Goal: Information Seeking & Learning: Learn about a topic

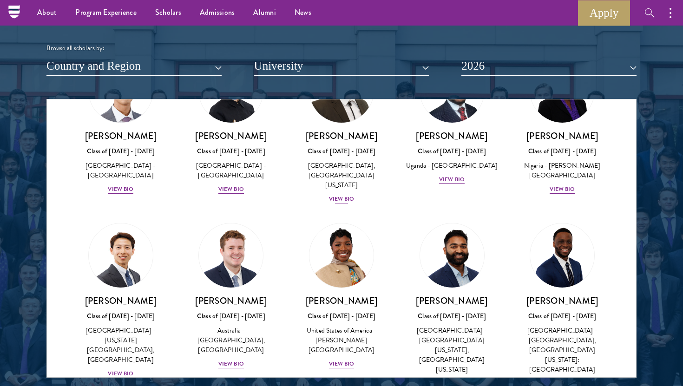
scroll to position [265, 0]
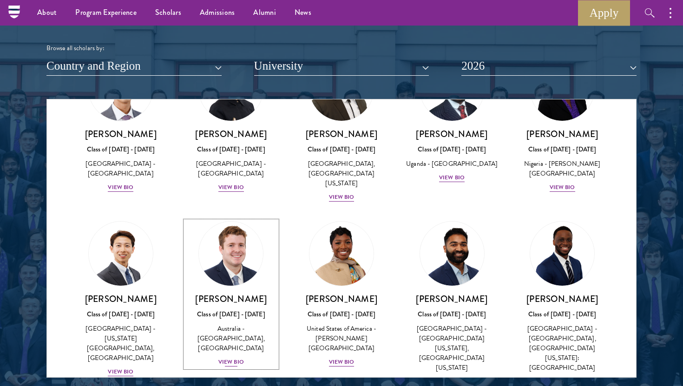
click at [247, 264] on img at bounding box center [231, 254] width 71 height 71
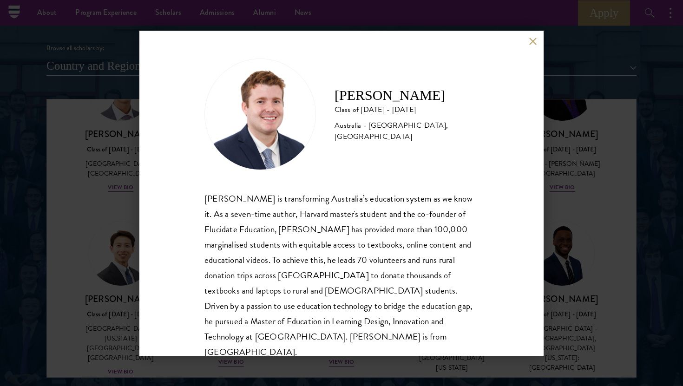
click at [530, 48] on div "Jack Anderson Class of 2025 - 2026 Australia - University of Western Australia,…" at bounding box center [341, 193] width 404 height 325
click at [533, 39] on button at bounding box center [533, 42] width 8 height 8
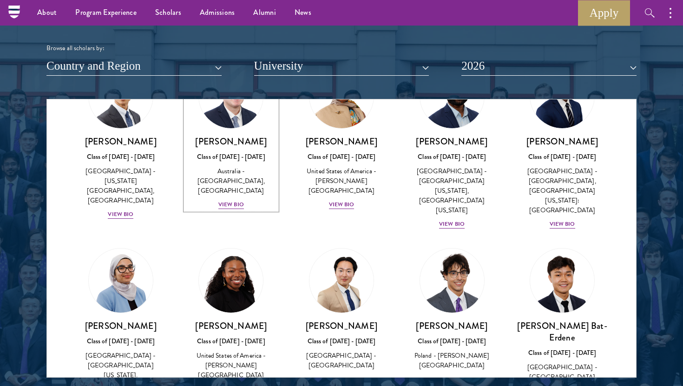
scroll to position [468, 0]
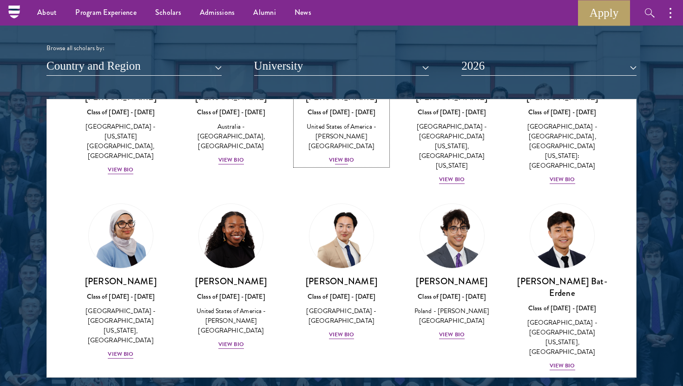
click at [351, 127] on div "United States of America - [PERSON_NAME][GEOGRAPHIC_DATA]" at bounding box center [342, 136] width 92 height 29
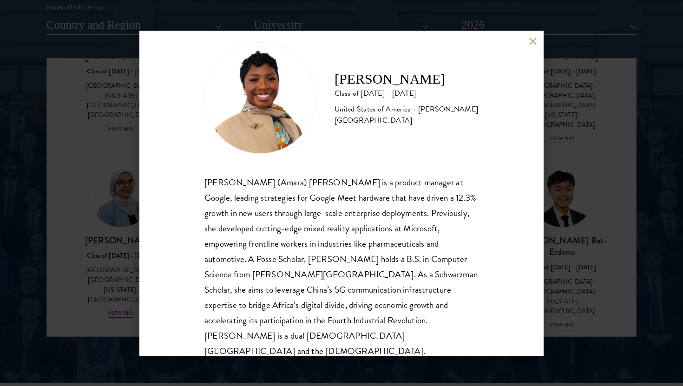
scroll to position [1179, 0]
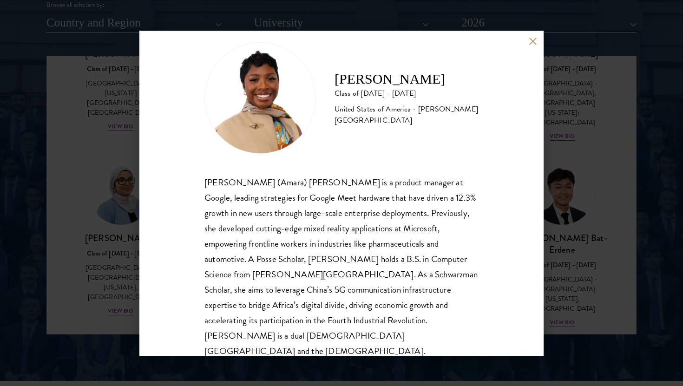
click at [531, 46] on div "Amara Anigbo Class of 2025 - 2026 United States of America - Dickinson College …" at bounding box center [341, 193] width 404 height 325
click at [535, 39] on button at bounding box center [533, 42] width 8 height 8
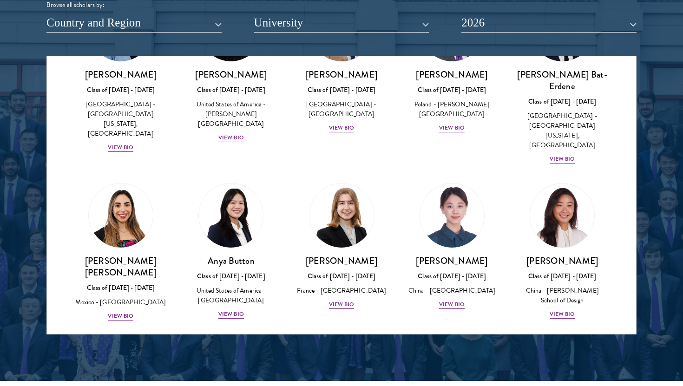
scroll to position [632, 0]
click at [352, 180] on img at bounding box center [341, 215] width 71 height 71
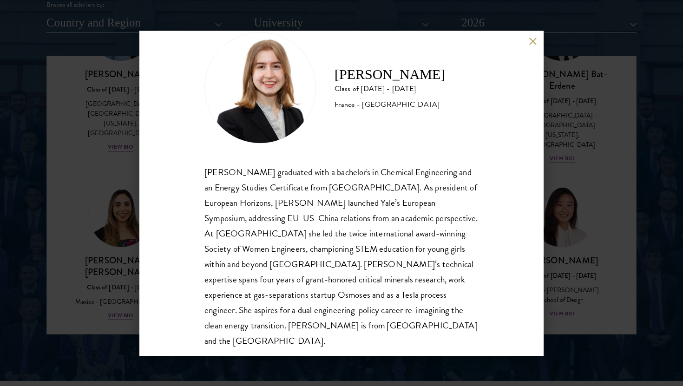
scroll to position [32, 0]
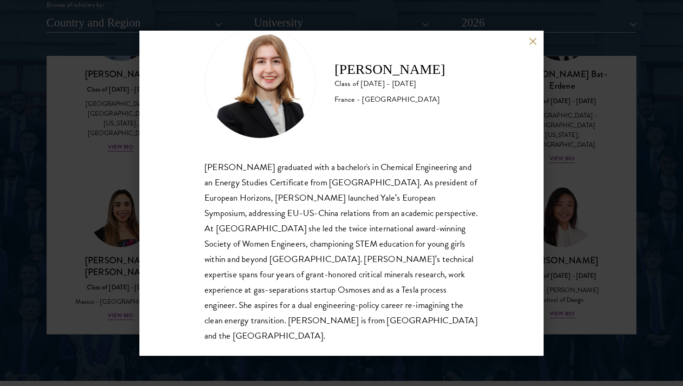
click at [534, 44] on button at bounding box center [533, 42] width 8 height 8
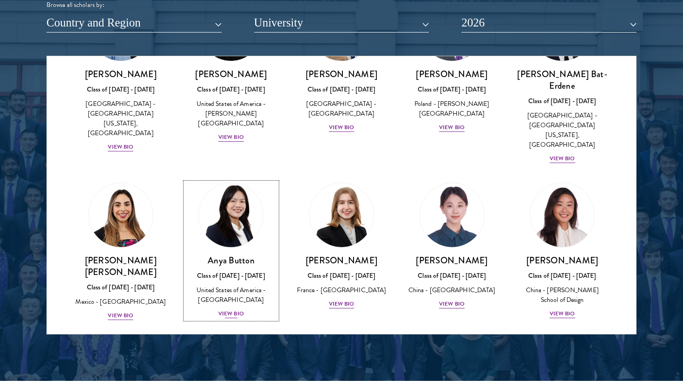
click at [218, 271] on div "Class of [DATE] - [DATE]" at bounding box center [231, 276] width 92 height 10
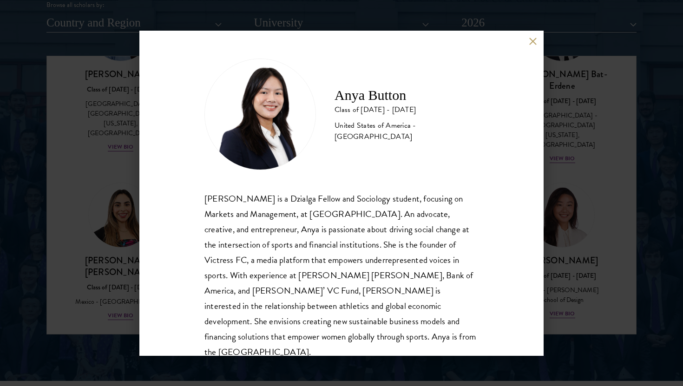
click at [535, 45] on button at bounding box center [533, 42] width 8 height 8
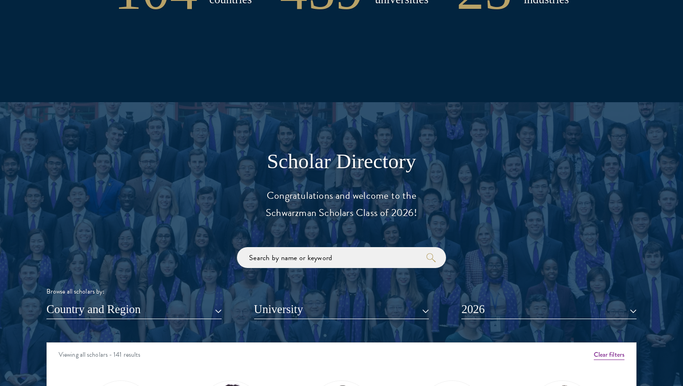
scroll to position [893, 0]
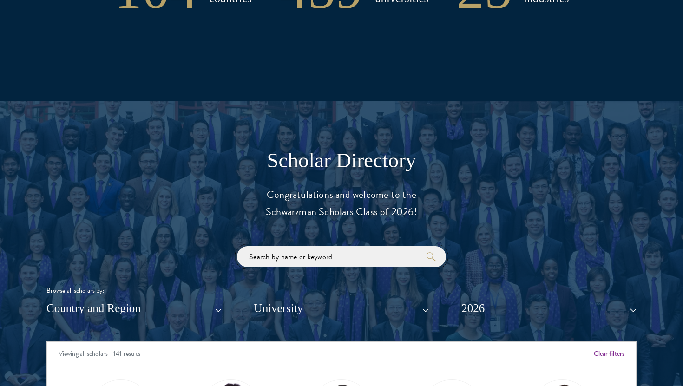
click at [295, 253] on input "search" at bounding box center [341, 256] width 209 height 21
click button "submit" at bounding box center [0, 0] width 0 height 0
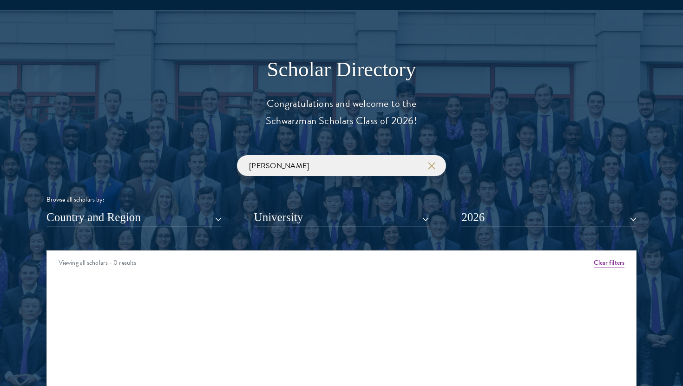
scroll to position [1005, 0]
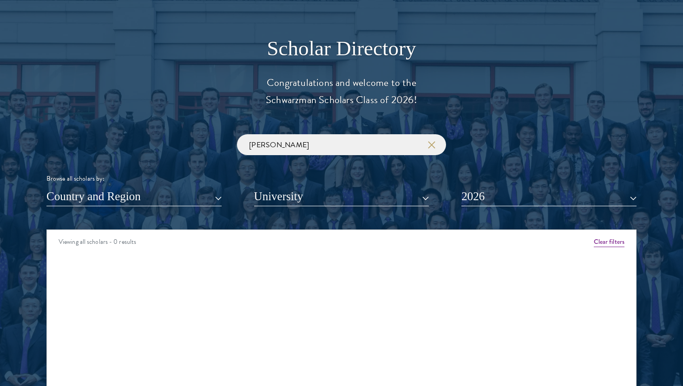
click at [515, 185] on div "Nick Browse all scholars by: Country and Region All Countries and Regions Afgha…" at bounding box center [341, 170] width 590 height 72
click at [517, 198] on button "2026" at bounding box center [549, 196] width 175 height 19
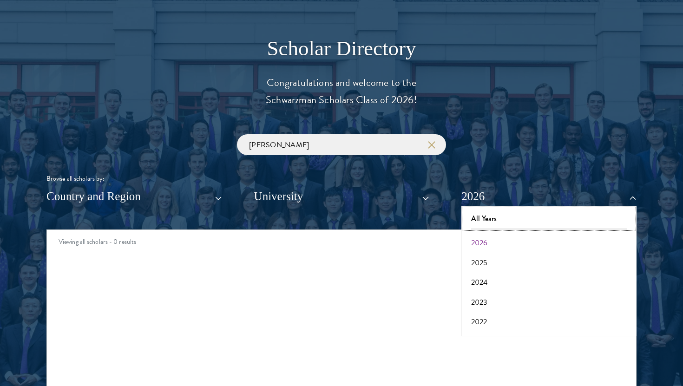
click at [508, 214] on button "All Years" at bounding box center [549, 219] width 170 height 20
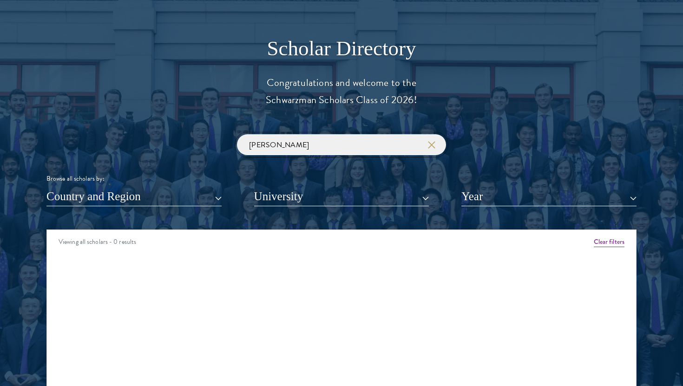
click at [330, 149] on input "Nick" at bounding box center [341, 144] width 209 height 21
click button "submit" at bounding box center [0, 0] width 0 height 0
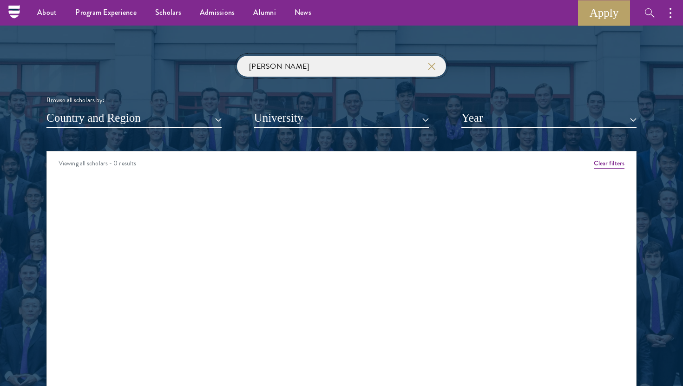
scroll to position [1073, 0]
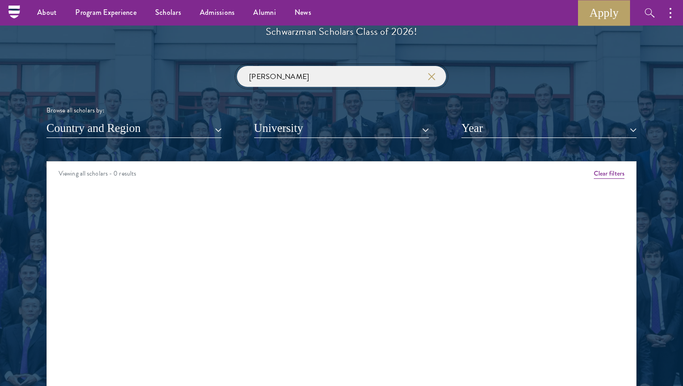
drag, startPoint x: 266, startPoint y: 73, endPoint x: 234, endPoint y: 72, distance: 32.1
click at [235, 73] on div "Nick Maxwell Browse all scholars by: Country and Region All Countries and Regio…" at bounding box center [341, 102] width 590 height 72
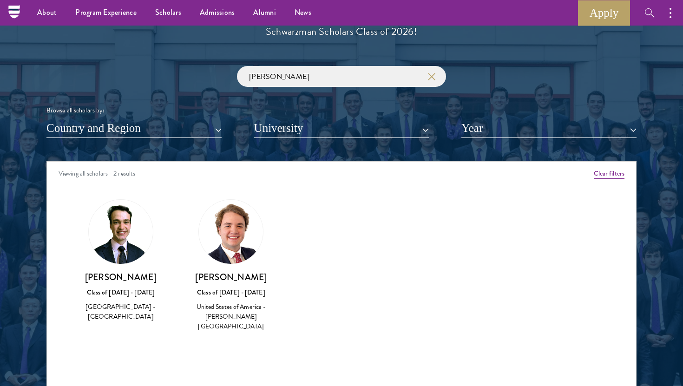
click at [135, 237] on img at bounding box center [121, 232] width 64 height 64
click at [129, 272] on h3 "[PERSON_NAME]" at bounding box center [121, 278] width 92 height 12
click at [127, 281] on h3 "[PERSON_NAME]" at bounding box center [121, 278] width 92 height 12
click at [126, 303] on div "[GEOGRAPHIC_DATA] - [GEOGRAPHIC_DATA]" at bounding box center [121, 312] width 92 height 20
click at [125, 316] on div "[GEOGRAPHIC_DATA] - [GEOGRAPHIC_DATA]" at bounding box center [121, 312] width 92 height 20
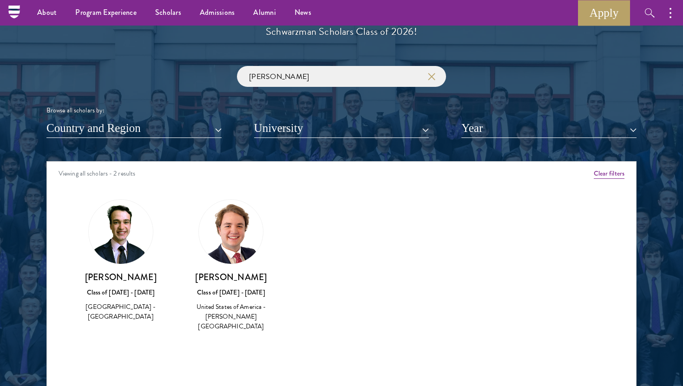
click at [134, 234] on img at bounding box center [121, 232] width 64 height 64
click at [116, 251] on img at bounding box center [121, 232] width 64 height 64
click at [307, 83] on input "Maxwell" at bounding box center [341, 76] width 209 height 21
type input "M"
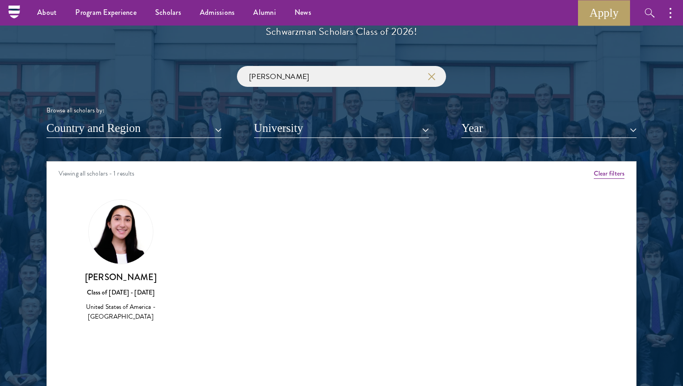
click at [118, 293] on div "Class of [DATE] - [DATE]" at bounding box center [121, 293] width 92 height 10
click at [118, 265] on div "Sadie Statman Class of 2021 - 2022 United States of America - Emory University" at bounding box center [121, 260] width 92 height 123
click at [274, 84] on input "sadie" at bounding box center [341, 76] width 209 height 21
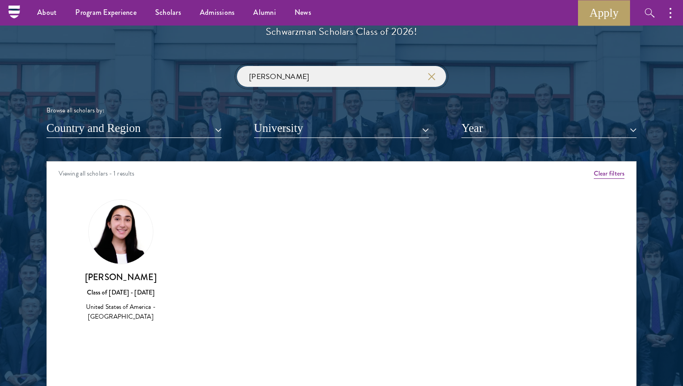
type input "g"
type input "genr"
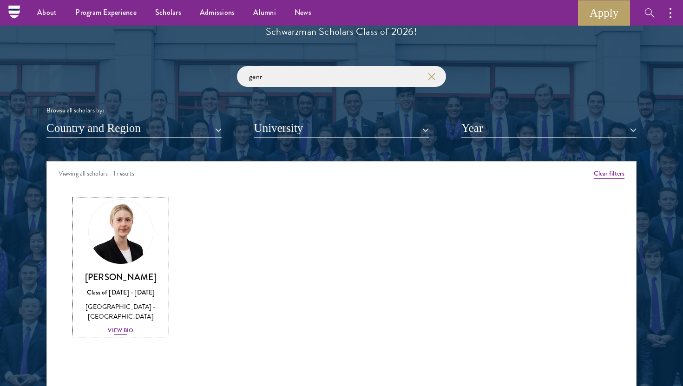
click at [127, 329] on div "View Bio" at bounding box center [121, 330] width 26 height 9
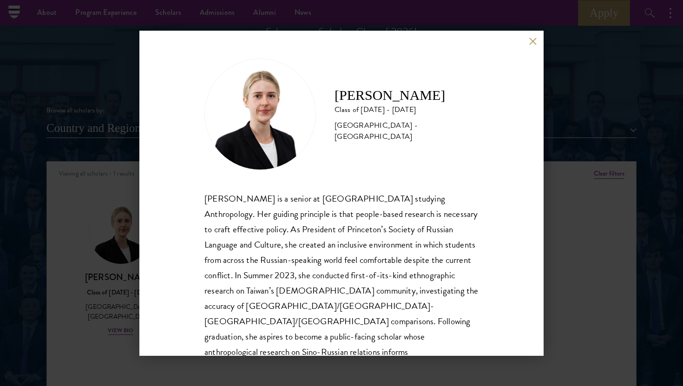
scroll to position [32, 0]
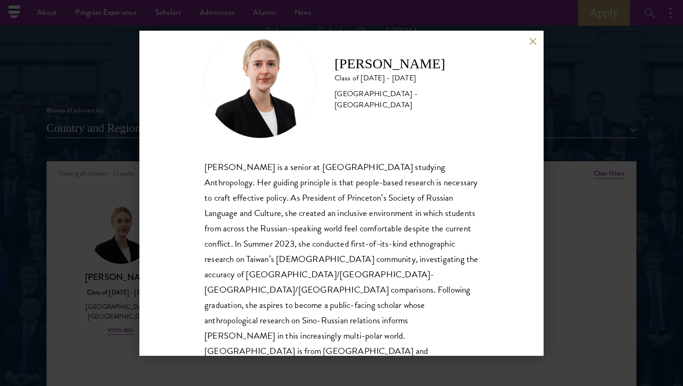
drag, startPoint x: 598, startPoint y: 94, endPoint x: 590, endPoint y: 90, distance: 8.3
click at [598, 94] on div "Genrietta Churbanova Class of 2024 - 2025 United States of America - Princeton …" at bounding box center [341, 193] width 683 height 386
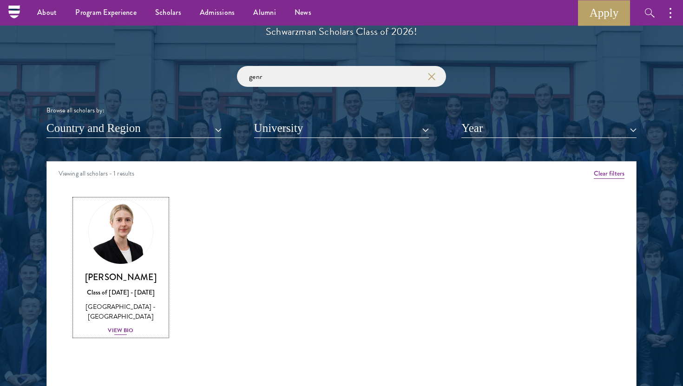
click at [129, 324] on div "Genrietta Churbanova Class of 2024 - 2025 United States of America - Princeton …" at bounding box center [121, 304] width 92 height 65
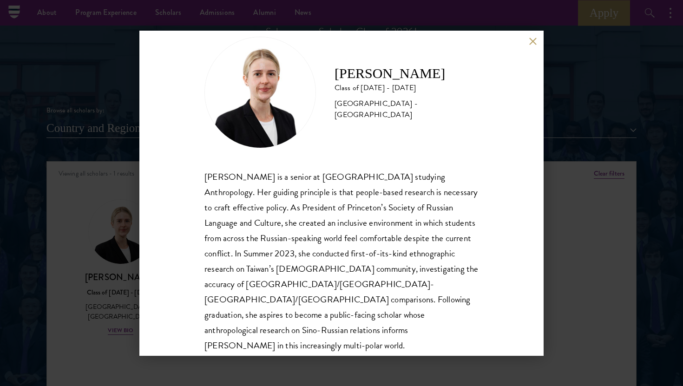
scroll to position [23, 0]
click at [556, 261] on div "Genrietta Churbanova Class of 2024 - 2025 United States of America - Princeton …" at bounding box center [341, 193] width 683 height 386
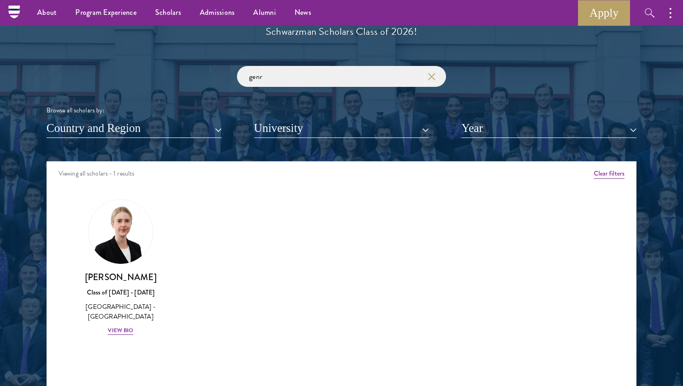
click at [435, 74] on icon "button" at bounding box center [431, 76] width 7 height 7
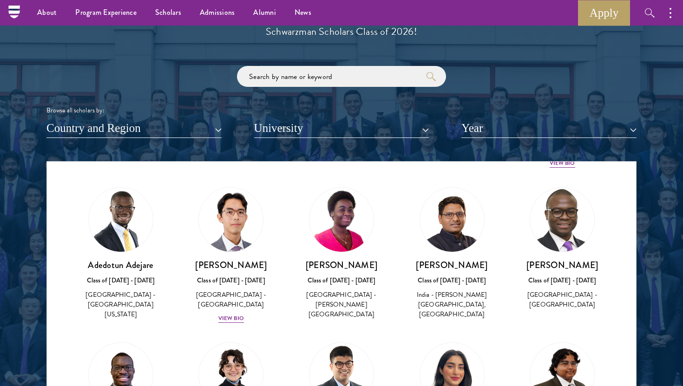
scroll to position [551, 0]
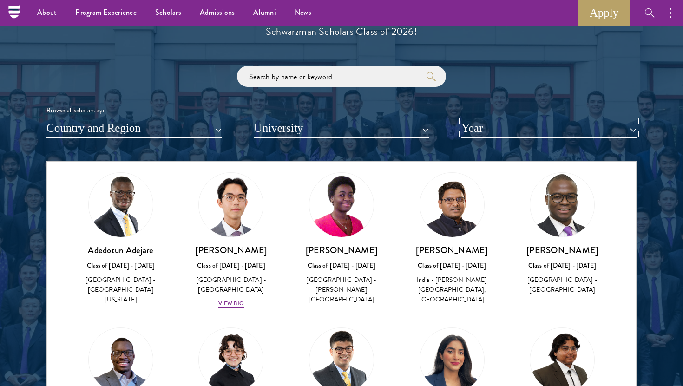
click at [482, 137] on button "Year" at bounding box center [549, 128] width 175 height 19
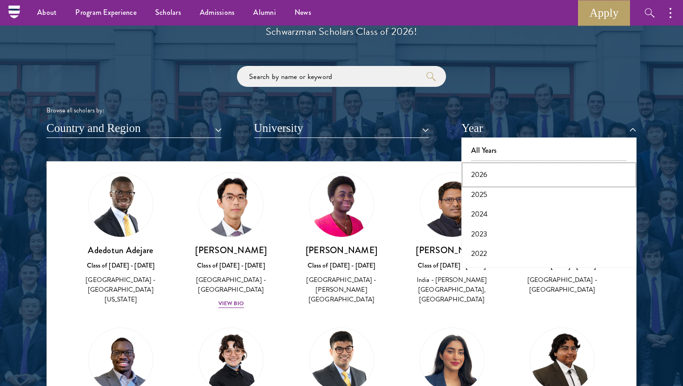
click at [484, 172] on button "2026" at bounding box center [549, 175] width 170 height 20
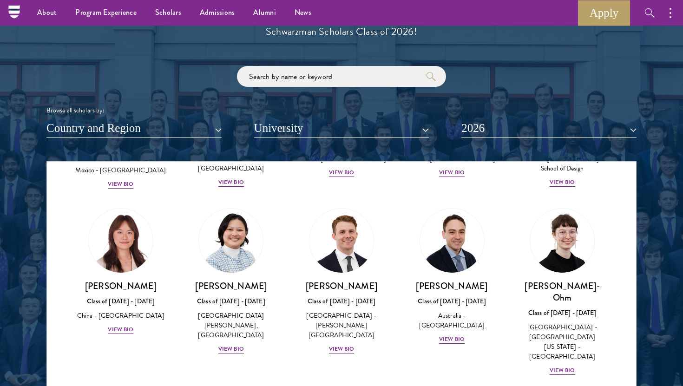
scroll to position [869, 0]
click at [583, 322] on div "[GEOGRAPHIC_DATA] - [GEOGRAPHIC_DATA][US_STATE] - [GEOGRAPHIC_DATA]" at bounding box center [563, 341] width 92 height 39
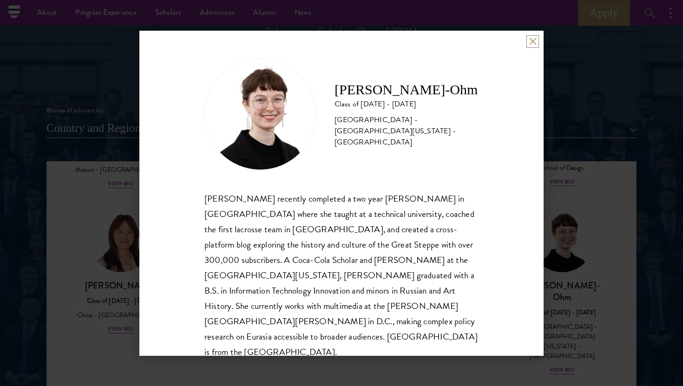
click at [530, 40] on button at bounding box center [533, 42] width 8 height 8
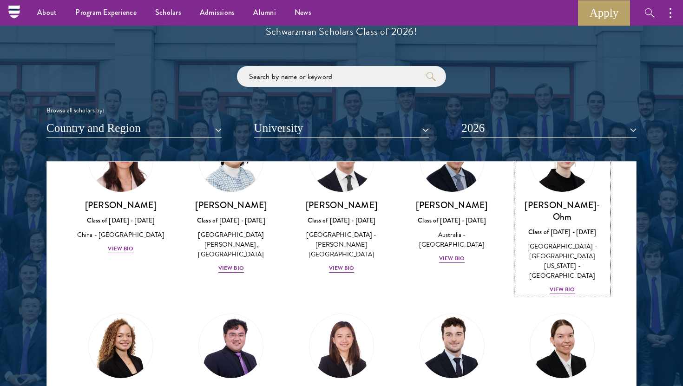
scroll to position [951, 0]
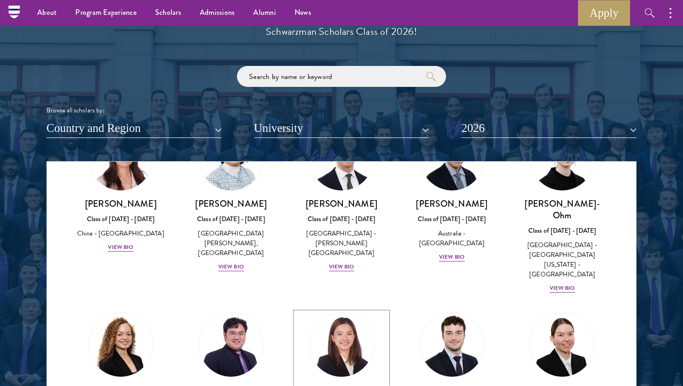
click at [353, 310] on img at bounding box center [341, 345] width 71 height 71
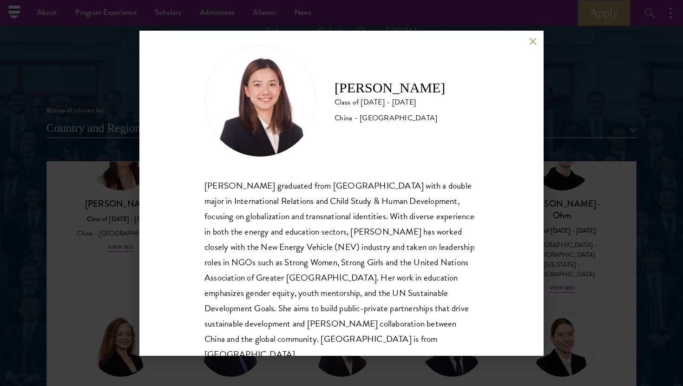
scroll to position [15, 0]
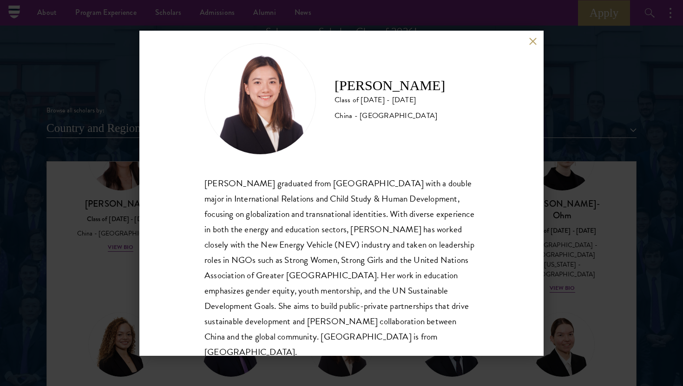
click at [583, 242] on div "Shiqian Cui Class of 2025 - 2026 China - Tufts University Shiqian Cui graduated…" at bounding box center [341, 193] width 683 height 386
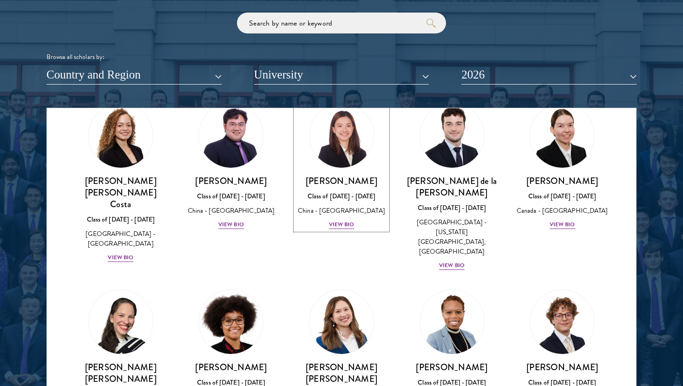
scroll to position [1107, 0]
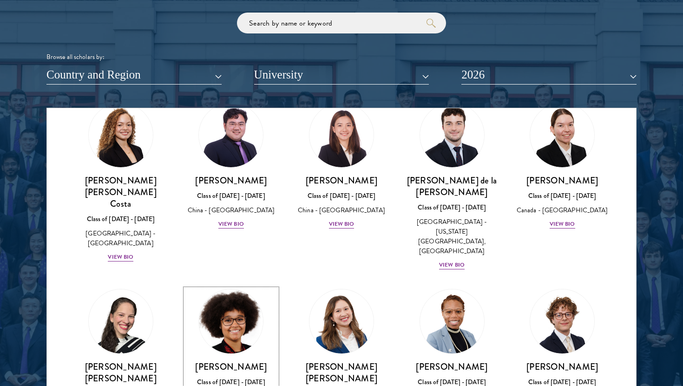
click at [246, 286] on img at bounding box center [231, 321] width 71 height 71
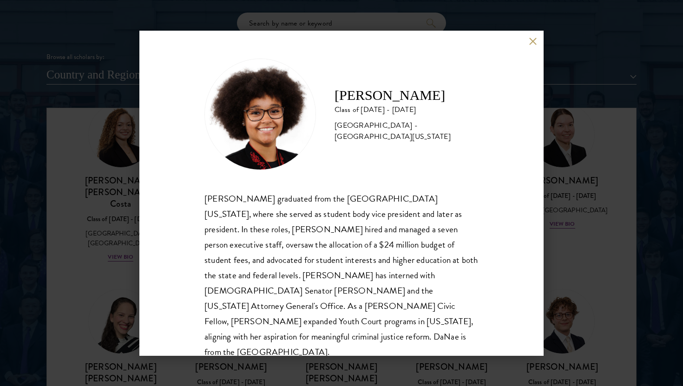
scroll to position [1, 0]
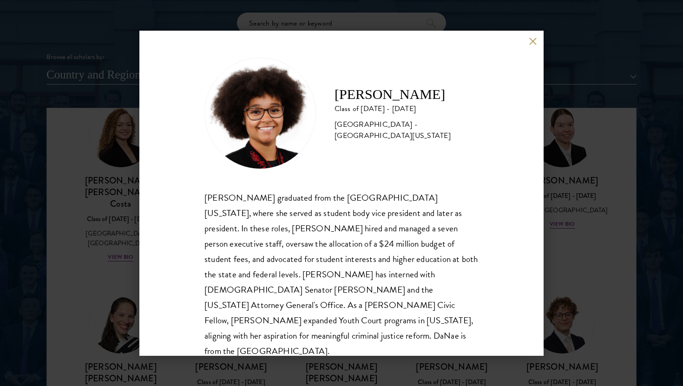
click at [545, 265] on div "DaNae Estabine Class of 2025 - 2026 United States of America - University of Ka…" at bounding box center [341, 193] width 683 height 386
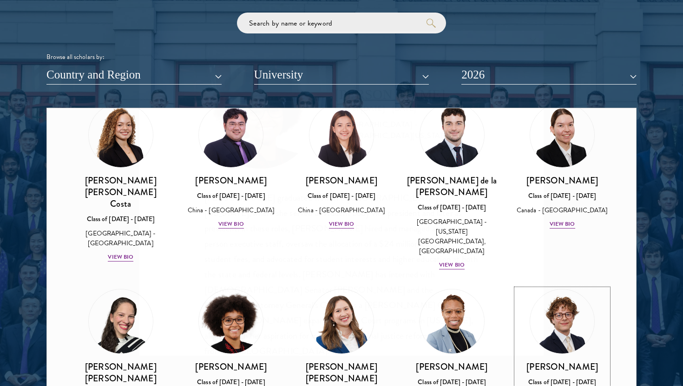
click at [545, 290] on img at bounding box center [562, 322] width 64 height 64
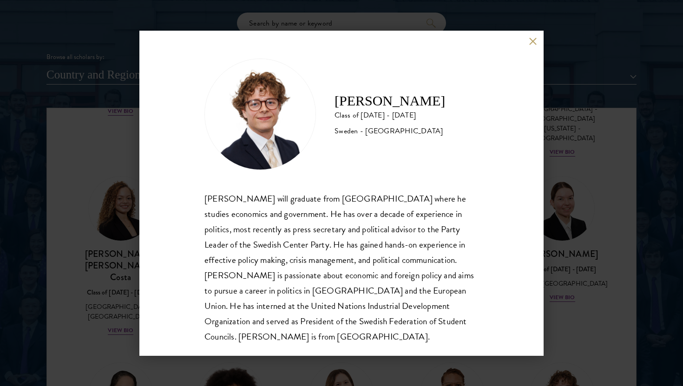
click at [584, 226] on div "Leo Gerdén Class of 2025 - 2026 Sweden - Harvard University Leo Gerdén will gra…" at bounding box center [341, 193] width 683 height 386
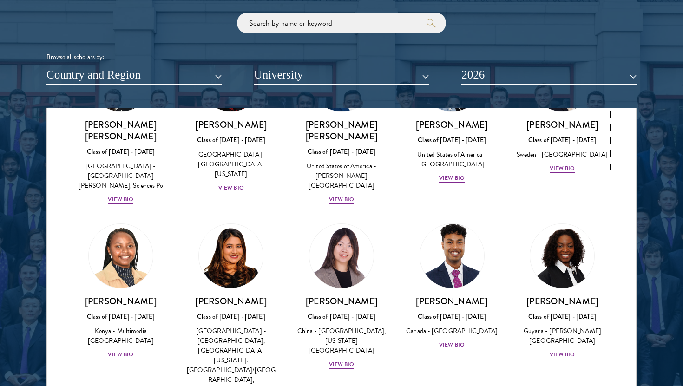
scroll to position [1464, 0]
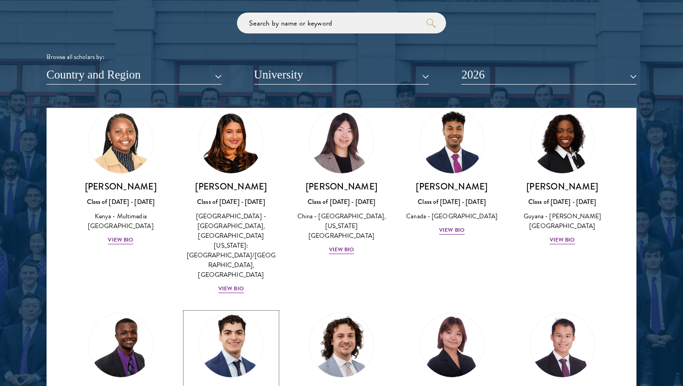
click at [228, 310] on img at bounding box center [231, 345] width 71 height 71
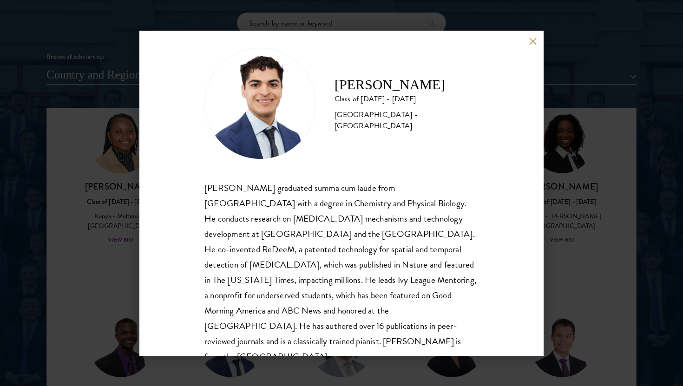
scroll to position [11, 0]
click at [577, 283] on div "Alessandro Hammond Class of 2025 - 2026 United States of America - Harvard Univ…" at bounding box center [341, 193] width 683 height 386
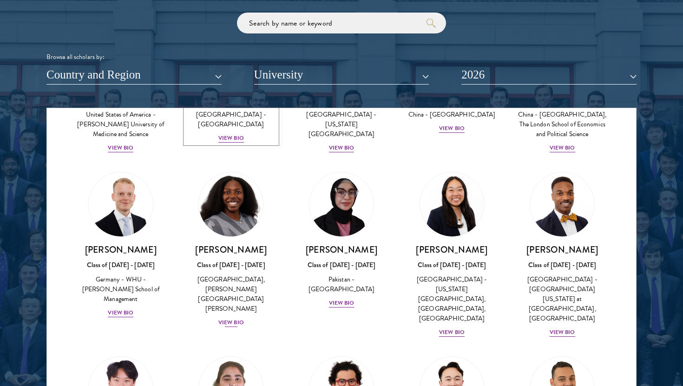
scroll to position [1777, 0]
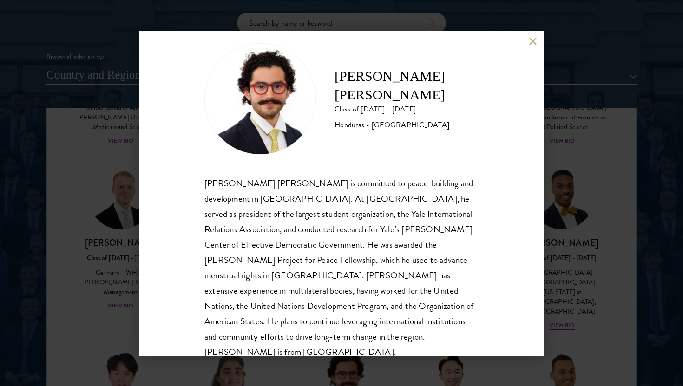
scroll to position [16, 0]
click at [589, 267] on div "Rolando Kattan Rubi Class of 2025 - 2026 Honduras - Yale University Rolando Kat…" at bounding box center [341, 193] width 683 height 386
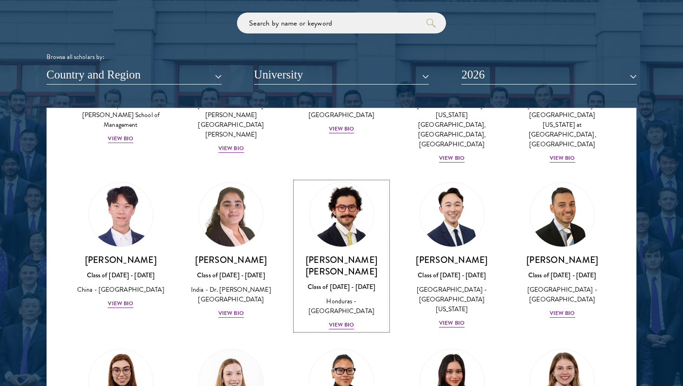
scroll to position [1944, 0]
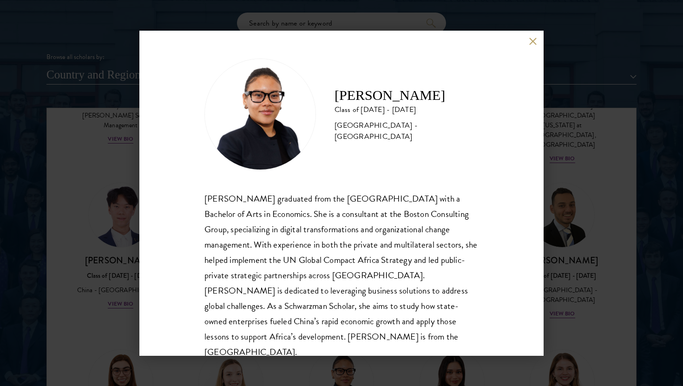
click at [575, 280] on div "Maxime Kpangbai Class of 2025 - 2026 United States of America - University of C…" at bounding box center [341, 193] width 683 height 386
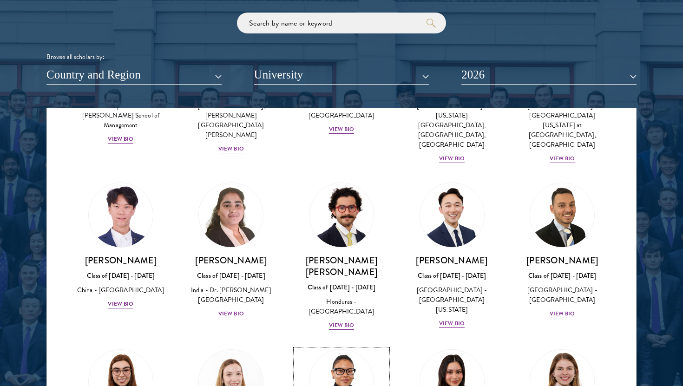
scroll to position [1869, 0]
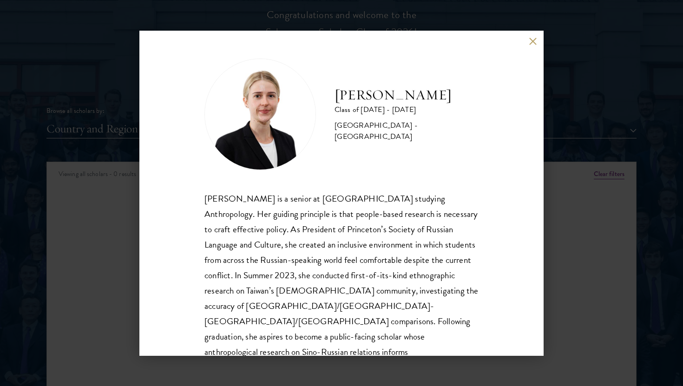
scroll to position [1073, 0]
click at [530, 42] on button at bounding box center [533, 42] width 8 height 8
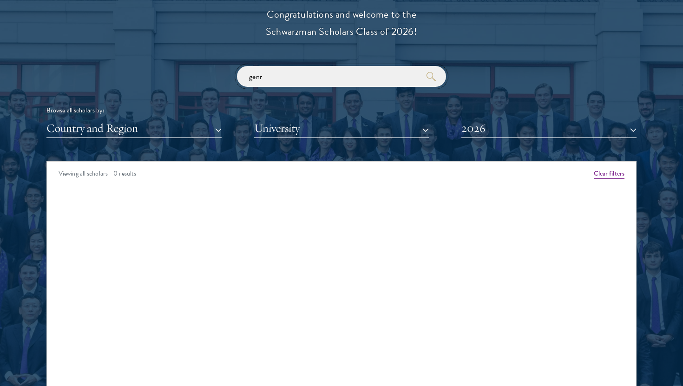
click at [293, 76] on input "genr" at bounding box center [341, 76] width 209 height 21
type input "g"
type input "s"
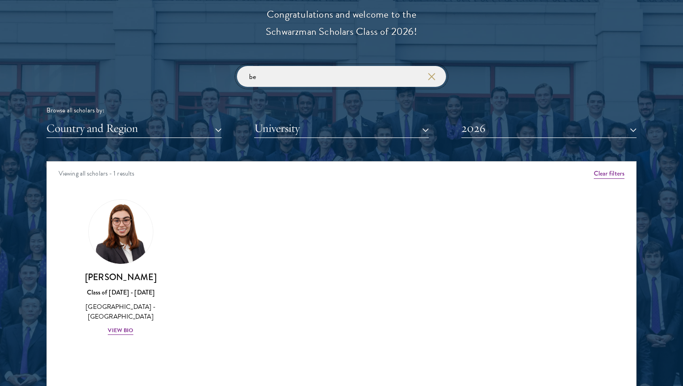
type input "b"
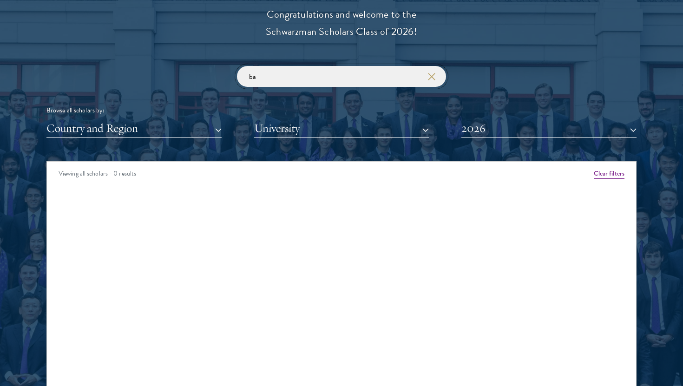
type input "b"
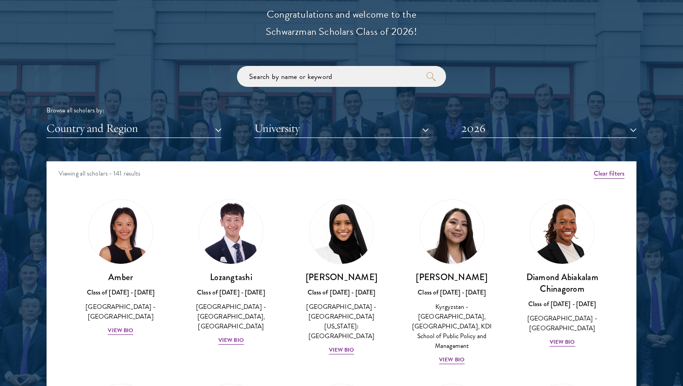
click at [514, 146] on div "Scholar Directory Congratulations and welcome to the Schwarzman Scholars Class …" at bounding box center [341, 203] width 590 height 473
click at [512, 130] on button "2026" at bounding box center [549, 128] width 175 height 19
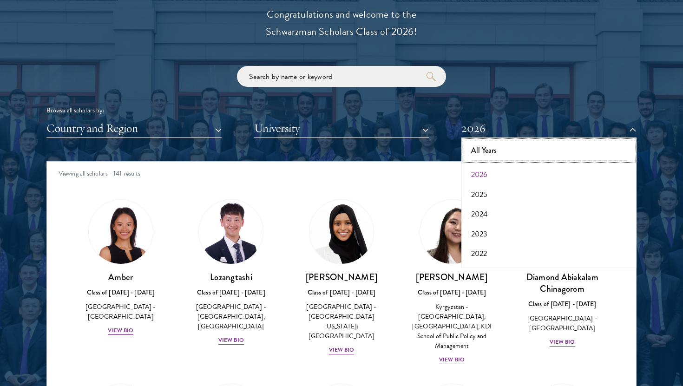
click at [511, 155] on button "All Years" at bounding box center [549, 151] width 170 height 20
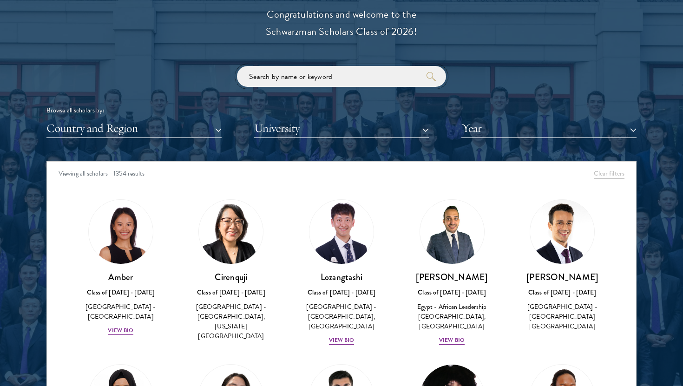
click at [351, 80] on input "search" at bounding box center [341, 76] width 209 height 21
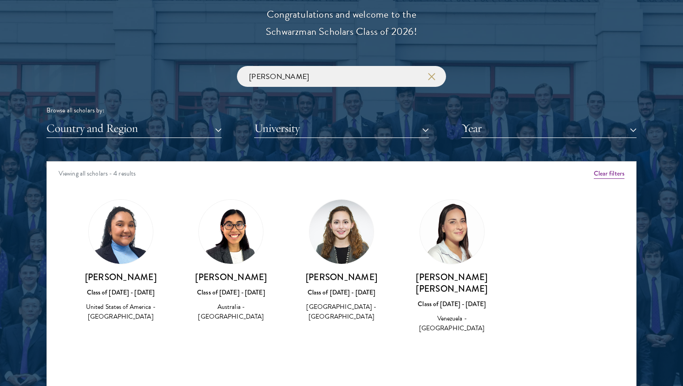
click at [123, 294] on div "Class of [DATE] - [DATE]" at bounding box center [121, 293] width 92 height 10
click at [307, 82] on input "[PERSON_NAME]" at bounding box center [341, 76] width 209 height 21
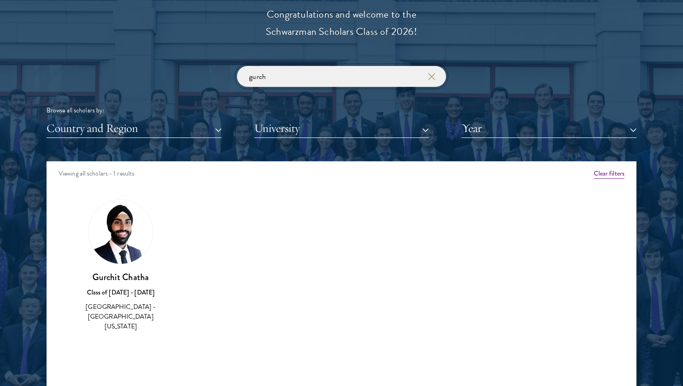
type input "gurch"
click at [134, 247] on img at bounding box center [121, 232] width 64 height 64
click at [129, 272] on h3 "Gurchit Chatha" at bounding box center [121, 278] width 92 height 12
click at [317, 81] on input "gurch" at bounding box center [341, 76] width 209 height 21
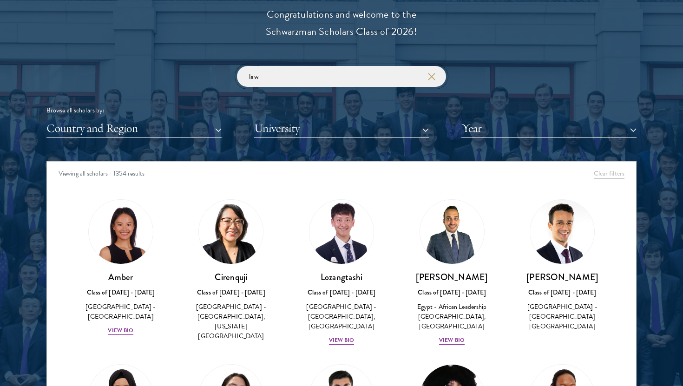
type input "law"
click button "submit" at bounding box center [0, 0] width 0 height 0
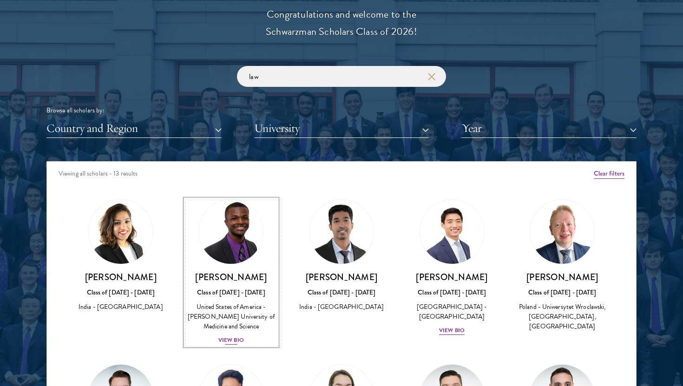
click at [231, 338] on div "View Bio" at bounding box center [232, 340] width 26 height 9
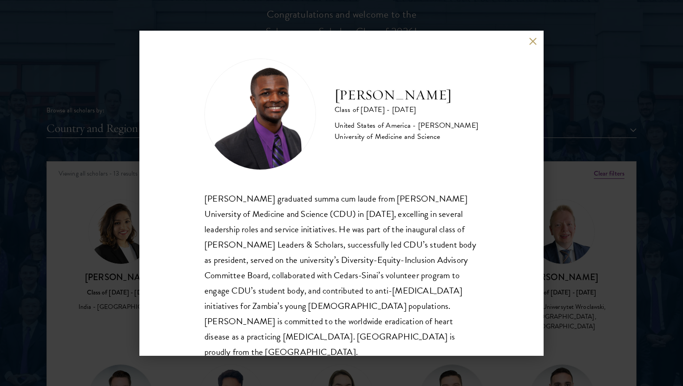
scroll to position [14, 0]
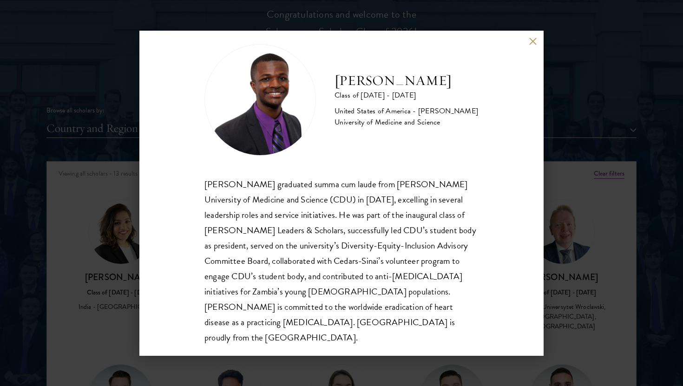
click at [547, 260] on div "[PERSON_NAME] Class of [DATE] - [DATE] [GEOGRAPHIC_DATA] - [PERSON_NAME] Univer…" at bounding box center [341, 193] width 683 height 386
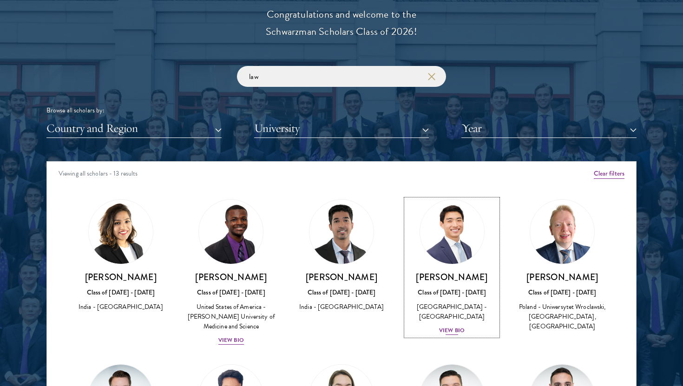
click at [450, 330] on div "View Bio" at bounding box center [452, 330] width 26 height 9
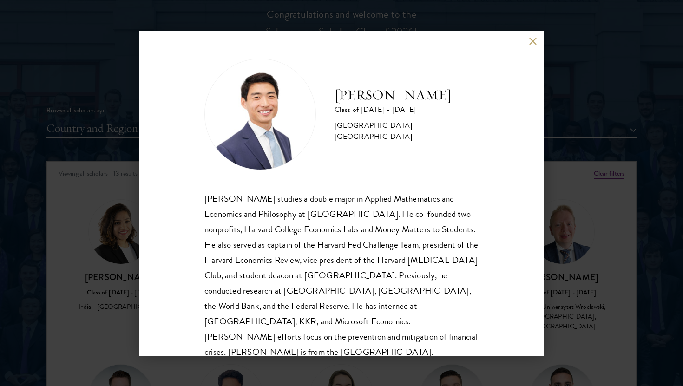
click at [556, 277] on div "[PERSON_NAME] Class of [DATE] - [DATE] [GEOGRAPHIC_DATA] - [GEOGRAPHIC_DATA] [P…" at bounding box center [341, 193] width 683 height 386
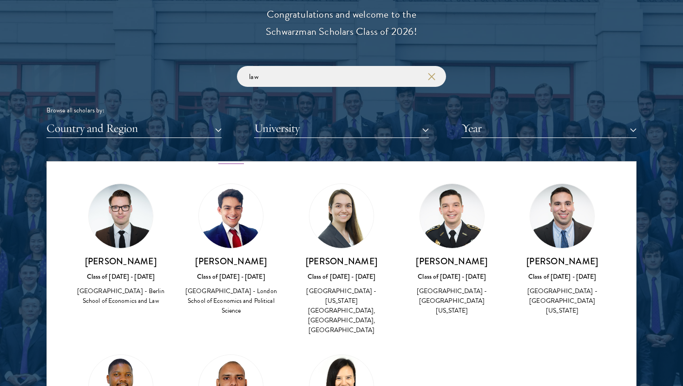
scroll to position [192, 0]
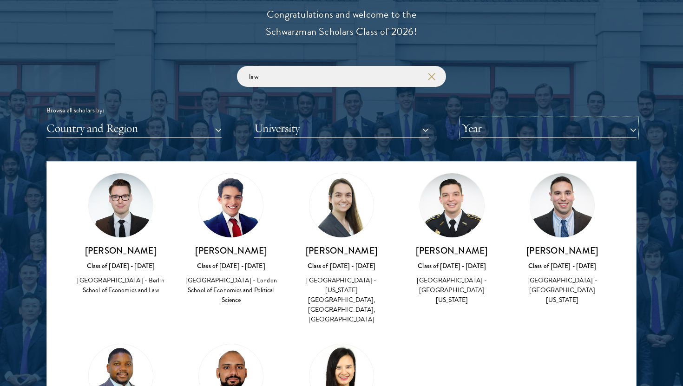
click at [517, 135] on button "Year" at bounding box center [549, 128] width 175 height 19
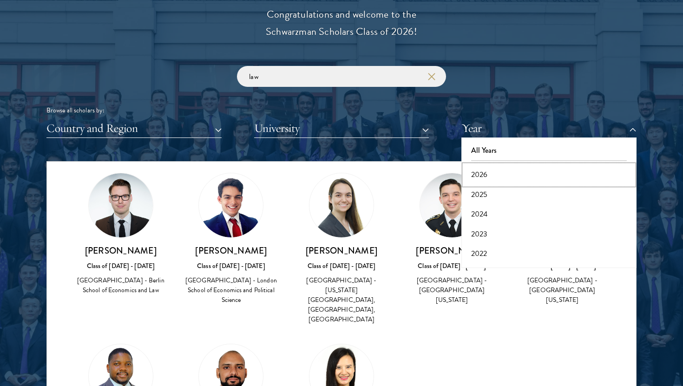
click at [505, 173] on button "2026" at bounding box center [549, 175] width 170 height 20
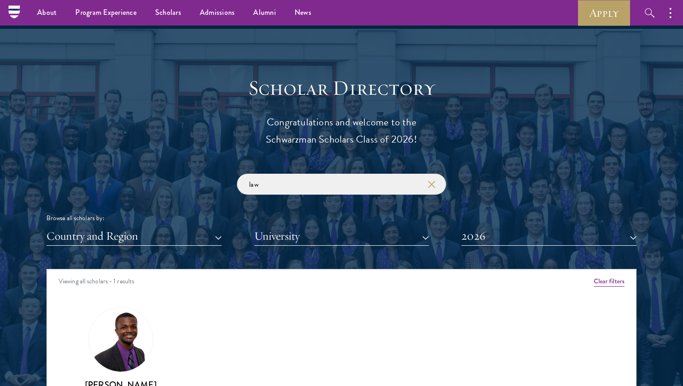
scroll to position [925, 0]
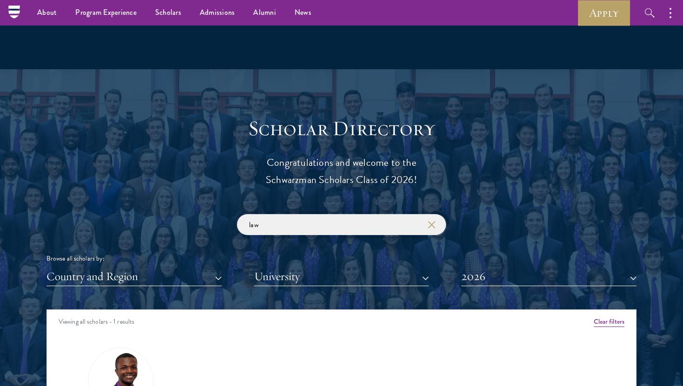
click at [298, 225] on input "law" at bounding box center [341, 224] width 209 height 21
type input "l"
click at [543, 277] on button "2026" at bounding box center [549, 276] width 175 height 19
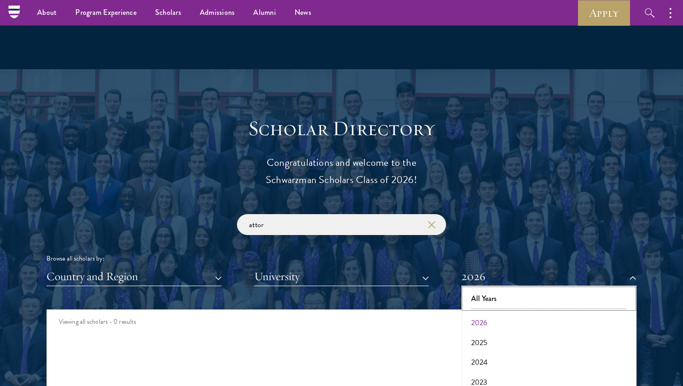
click at [519, 304] on button "All Years" at bounding box center [549, 299] width 170 height 20
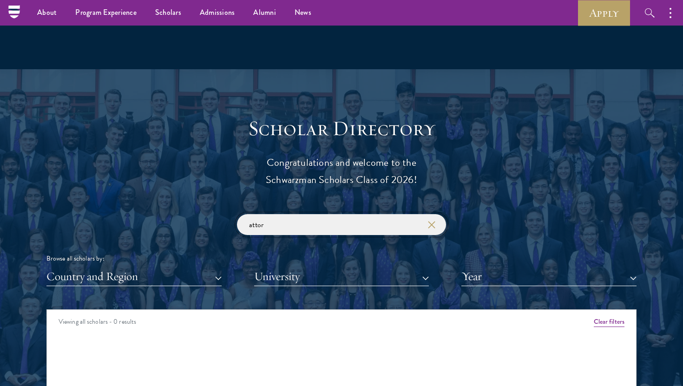
click at [290, 227] on input "attor" at bounding box center [341, 224] width 209 height 21
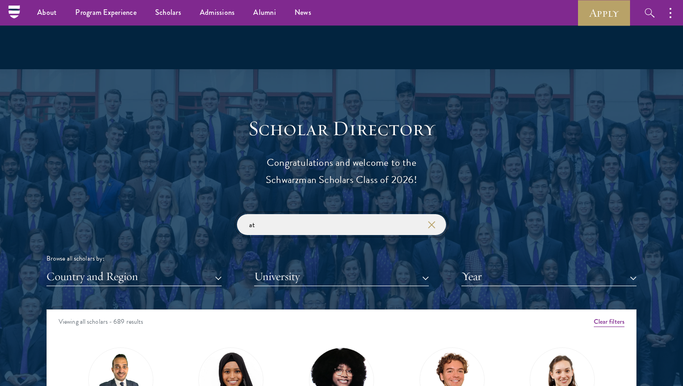
type input "a"
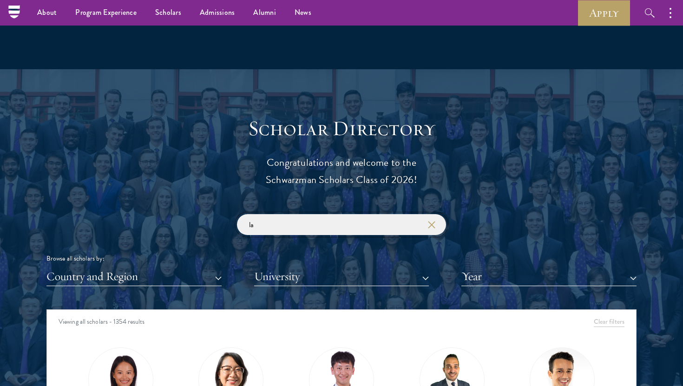
type input "law"
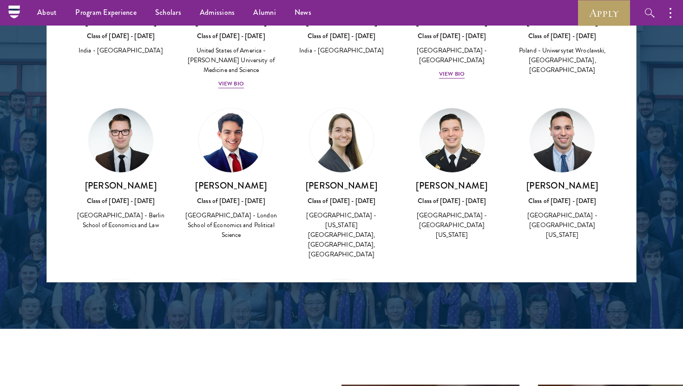
scroll to position [95, 0]
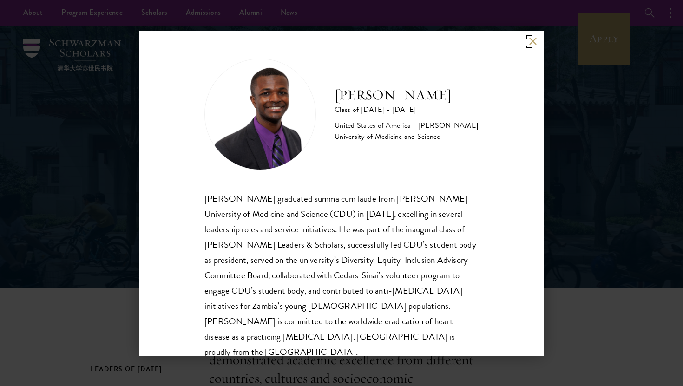
click at [530, 44] on button at bounding box center [533, 42] width 8 height 8
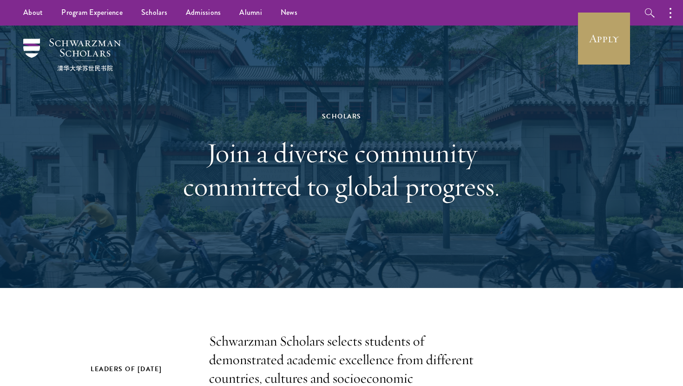
click at [564, 193] on div "Scholars Join a diverse community committed to global progress." at bounding box center [341, 157] width 590 height 263
click at [153, 232] on div "Scholars Join a diverse community committed to global progress." at bounding box center [341, 157] width 590 height 263
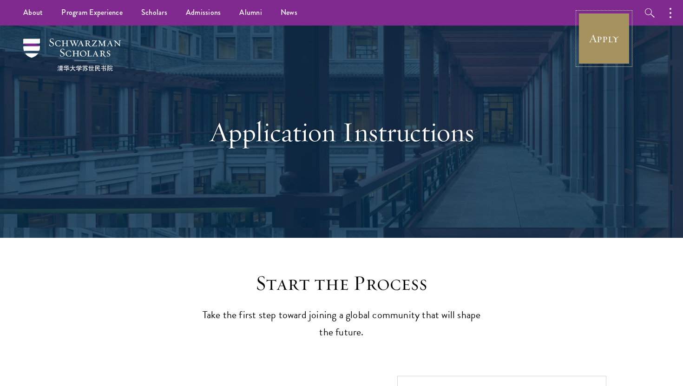
click at [623, 39] on link "Apply" at bounding box center [604, 39] width 52 height 52
